Goal: Answer question/provide support

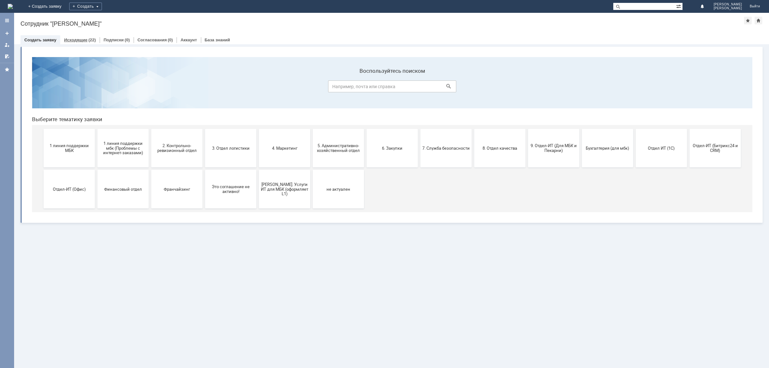
click at [84, 39] on link "Исходящие" at bounding box center [75, 40] width 23 height 5
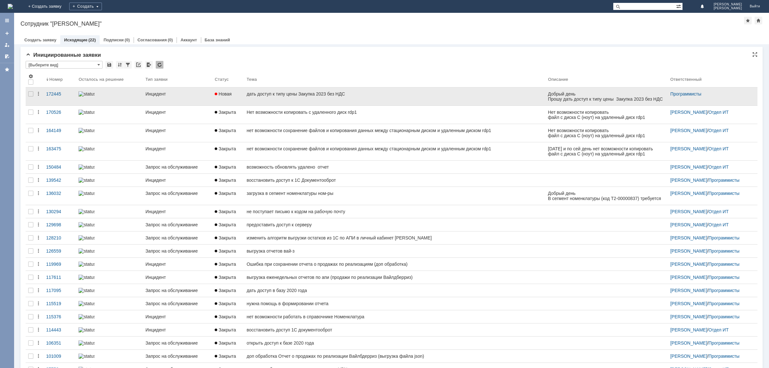
click at [265, 95] on div "дать доступ к типу цены Закупка 2023 без НДС" at bounding box center [395, 93] width 297 height 5
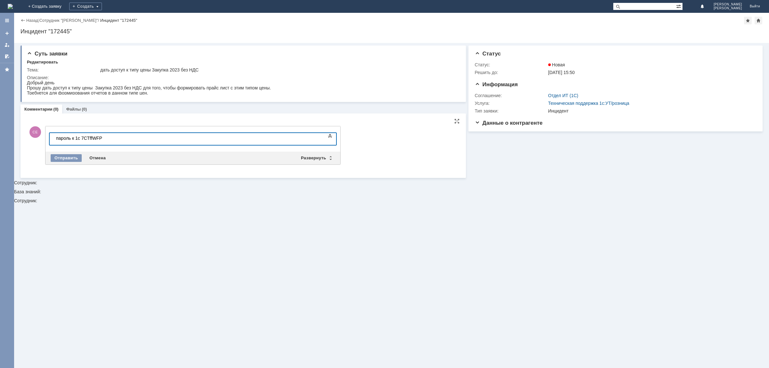
scroll to position [46, 2]
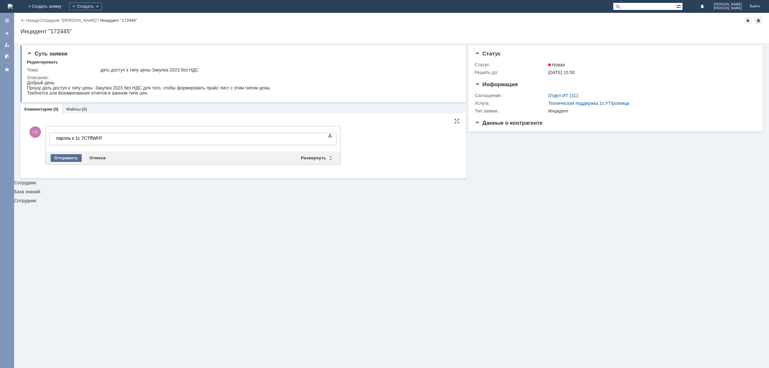
click at [60, 158] on div "Отправить" at bounding box center [66, 158] width 31 height 8
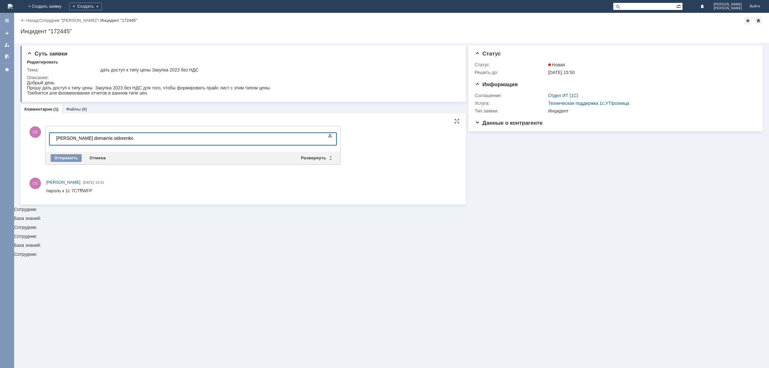
scroll to position [117, 2]
click at [63, 134] on body "[PERSON_NAME] domain\e.sidorenko" at bounding box center [102, 138] width 96 height 11
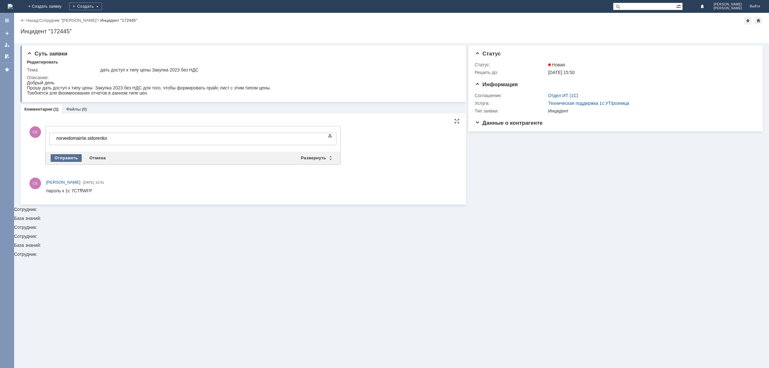
click at [55, 159] on div "Отправить" at bounding box center [66, 158] width 31 height 8
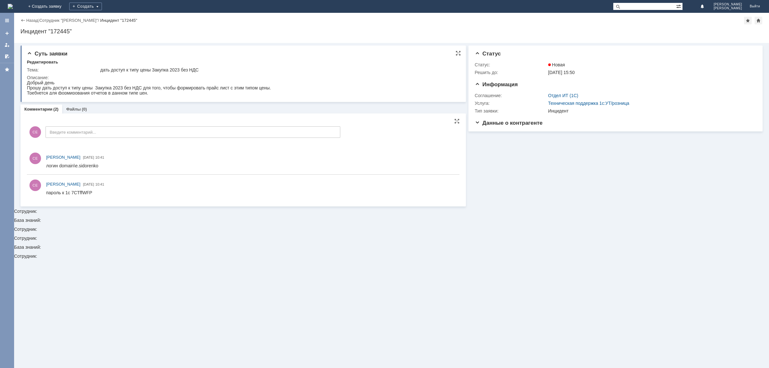
scroll to position [0, 0]
